Goal: Book appointment/travel/reservation

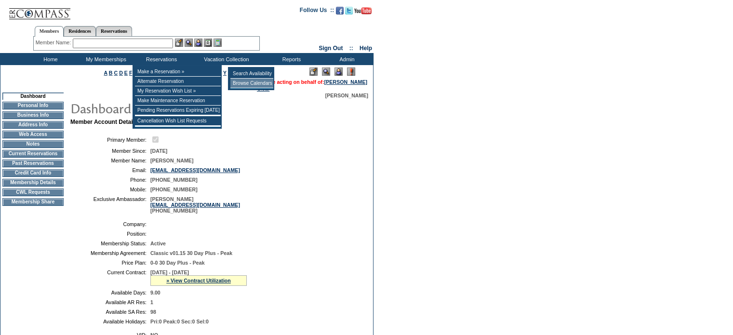
click at [247, 79] on td "Browse Calendars" at bounding box center [251, 84] width 43 height 10
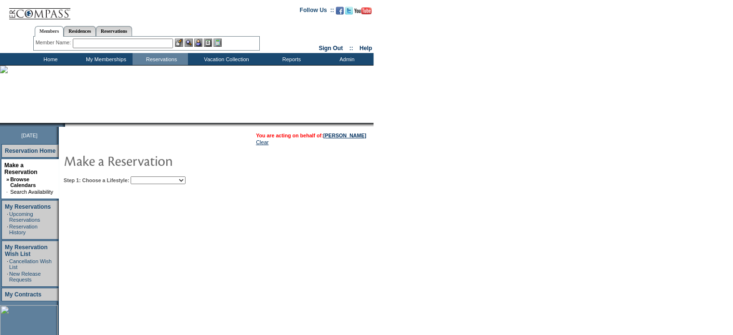
drag, startPoint x: 204, startPoint y: 179, endPoint x: 191, endPoint y: 183, distance: 13.1
click at [185, 179] on select "Beach Leisure Metropolitan Mountain OIAL for Adventure OIAL for Couples OIAL fo…" at bounding box center [158, 180] width 55 height 8
select select "Leisure"
click at [147, 176] on select "Beach Leisure Metropolitan Mountain OIAL for Adventure OIAL for Couples OIAL fo…" at bounding box center [158, 180] width 55 height 8
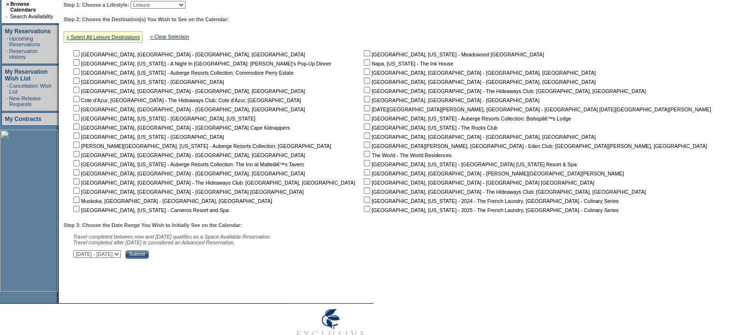
scroll to position [180, 0]
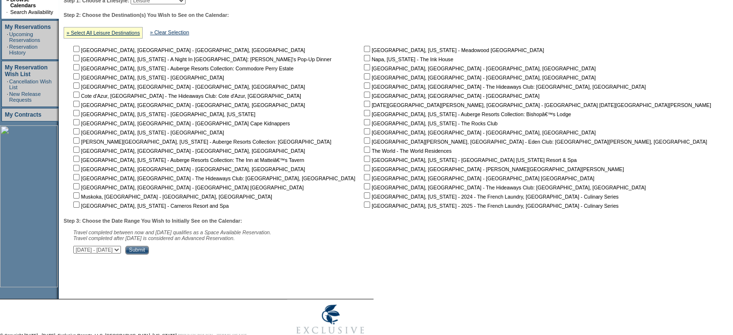
click at [79, 206] on input "checkbox" at bounding box center [76, 204] width 6 height 6
checkbox input "true"
click at [149, 251] on input "Submit" at bounding box center [137, 250] width 24 height 9
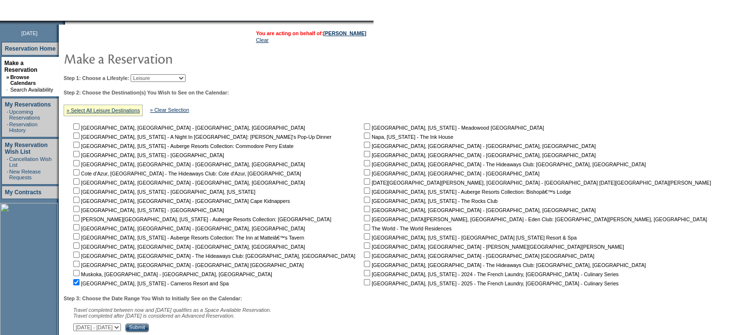
scroll to position [39, 0]
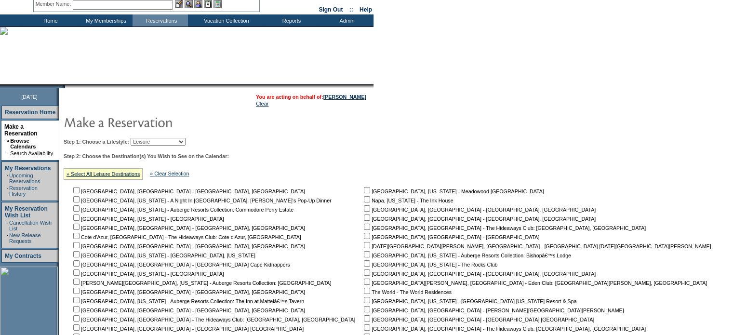
click at [185, 141] on select "Beach Leisure Metropolitan Mountain OIAL for Adventure OIAL for Couples OIAL fo…" at bounding box center [158, 142] width 55 height 8
click at [332, 97] on link "[PERSON_NAME]" at bounding box center [344, 97] width 43 height 6
